Goal: Find specific page/section: Find specific page/section

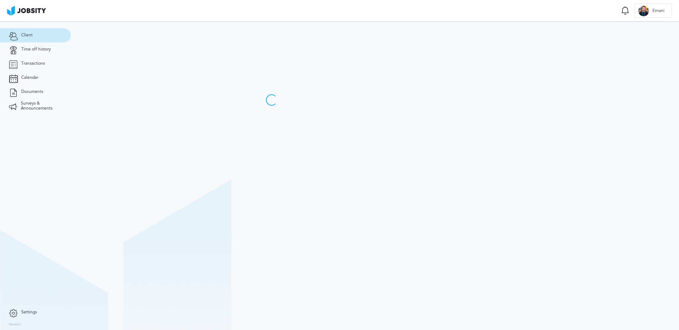
click at [59, 64] on link "Transactions" at bounding box center [35, 64] width 71 height 14
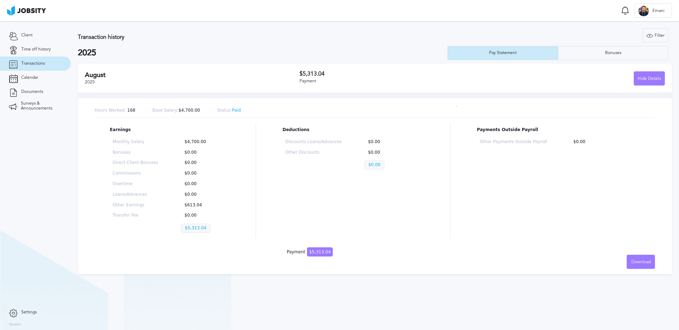
click at [61, 64] on link "Transactions" at bounding box center [35, 64] width 71 height 14
click at [45, 38] on link "Client" at bounding box center [35, 35] width 71 height 14
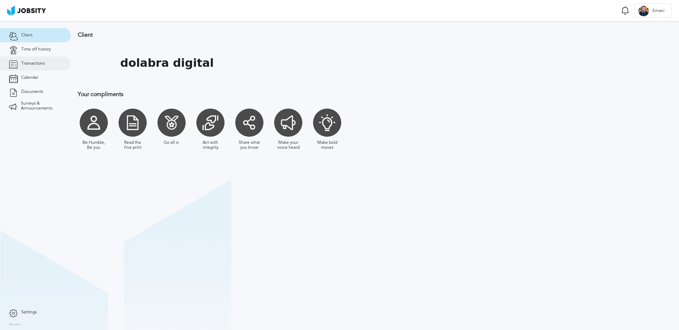
click at [39, 66] on span "Transactions" at bounding box center [33, 63] width 24 height 5
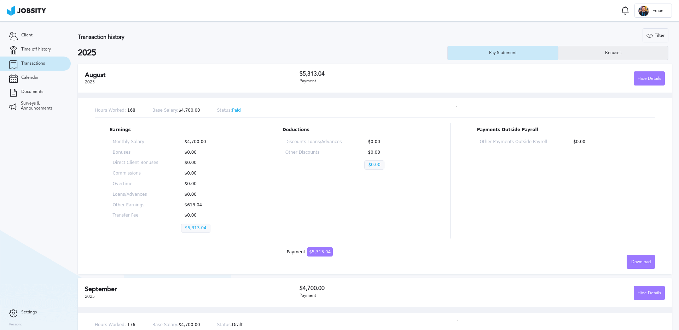
click at [566, 53] on div "Bonuses" at bounding box center [613, 53] width 110 height 14
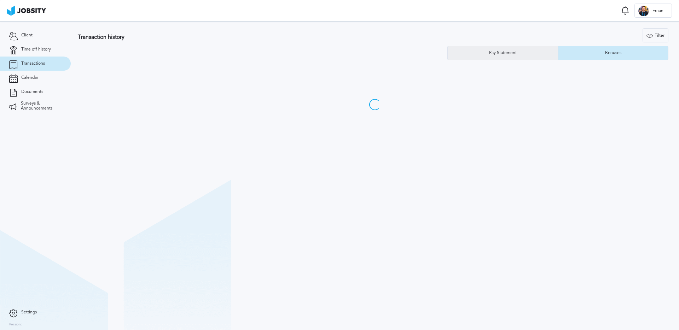
click at [509, 51] on div "Pay Statement" at bounding box center [503, 53] width 35 height 5
